Goal: Task Accomplishment & Management: Manage account settings

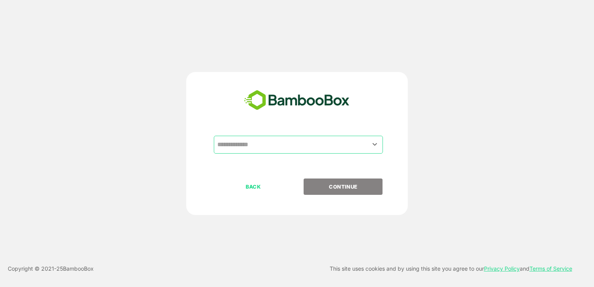
click at [266, 145] on input "text" at bounding box center [299, 144] width 166 height 15
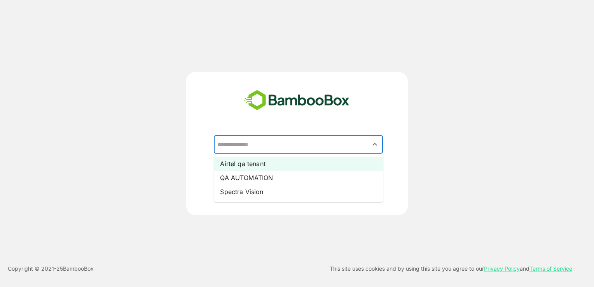
click at [249, 163] on li "Airtel qa tenant" at bounding box center [298, 164] width 169 height 14
type input "**********"
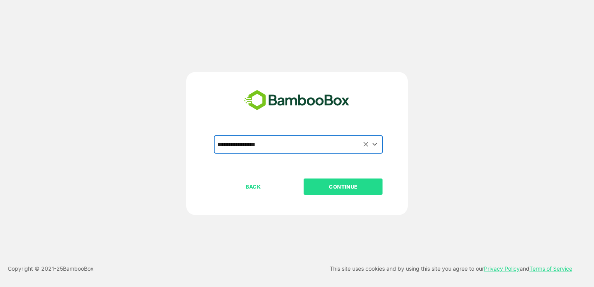
click at [350, 187] on p "CONTINUE" at bounding box center [344, 186] width 78 height 9
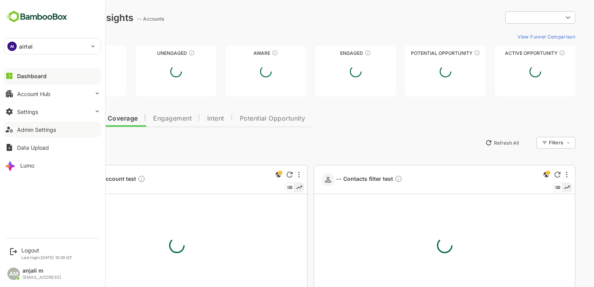
click at [36, 131] on div "Admin Settings" at bounding box center [36, 129] width 39 height 7
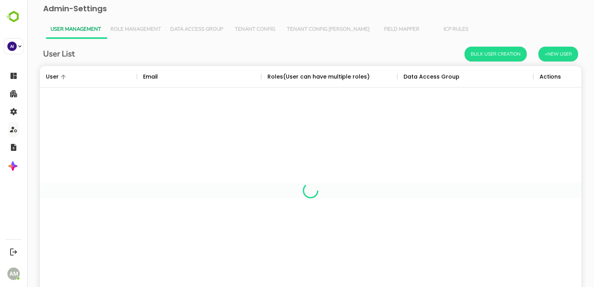
scroll to position [222, 531]
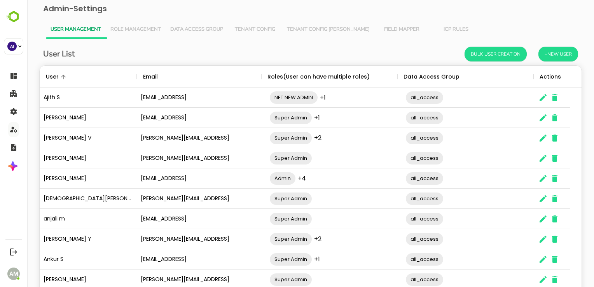
click at [260, 26] on span "Tenant Config" at bounding box center [255, 29] width 45 height 6
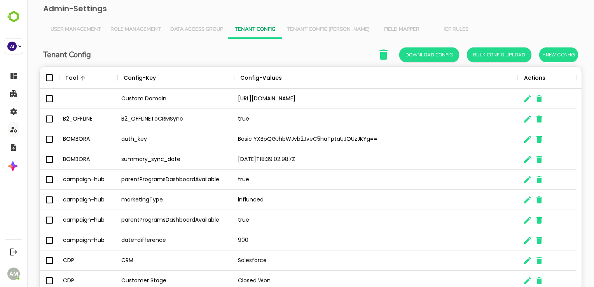
click at [323, 27] on span "Tenant Config [PERSON_NAME]" at bounding box center [328, 29] width 83 height 6
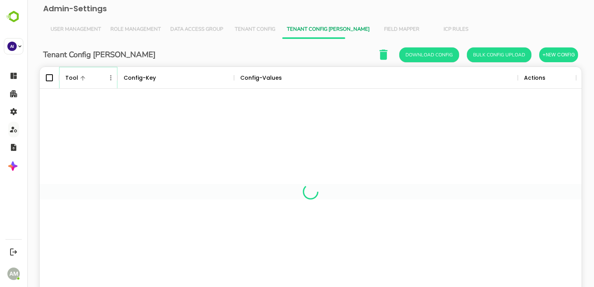
click at [111, 79] on icon "Menu" at bounding box center [111, 78] width 8 height 8
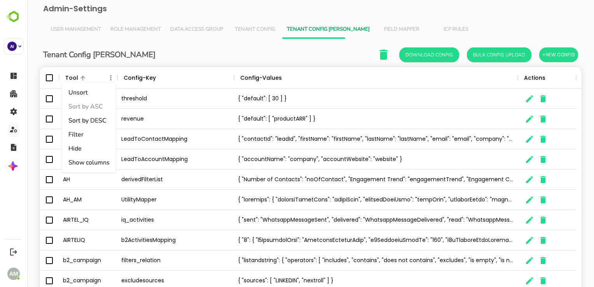
click at [87, 135] on li "Filter" at bounding box center [89, 135] width 54 height 14
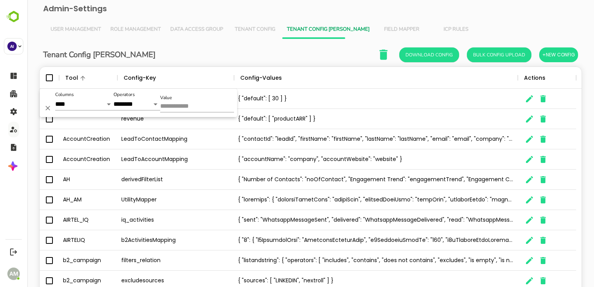
click at [175, 106] on input "Value" at bounding box center [197, 106] width 74 height 11
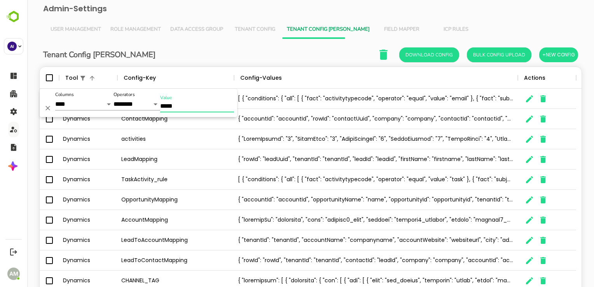
type input "*****"
click at [196, 44] on div "Tenant Config Json Download Config Bulk Config Upload +New Config Tool Config-K…" at bounding box center [310, 187] width 555 height 296
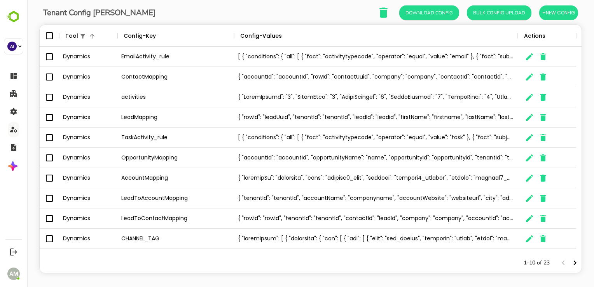
scroll to position [47, 0]
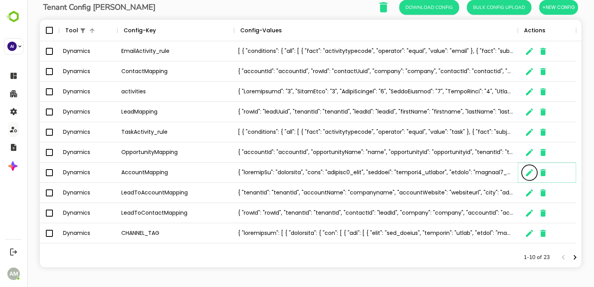
click at [530, 172] on icon "The User Data" at bounding box center [529, 172] width 7 height 7
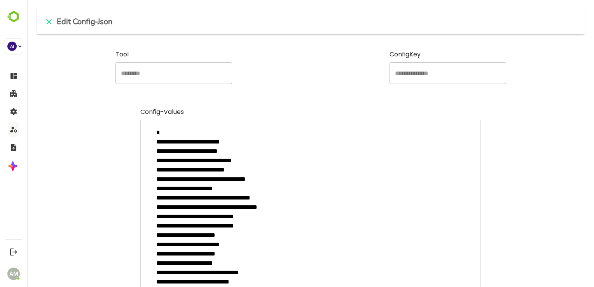
scroll to position [229, 0]
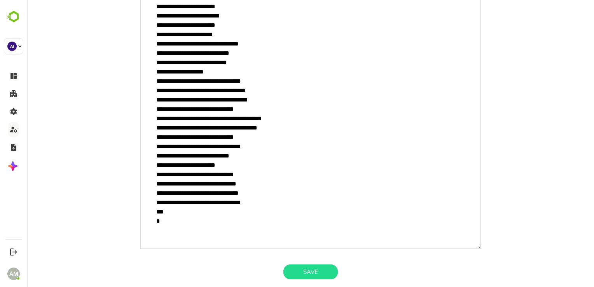
drag, startPoint x: 278, startPoint y: 203, endPoint x: 152, endPoint y: 184, distance: 127.4
click at [152, 184] on textarea "minimum height" at bounding box center [310, 70] width 340 height 358
